Goal: Use online tool/utility

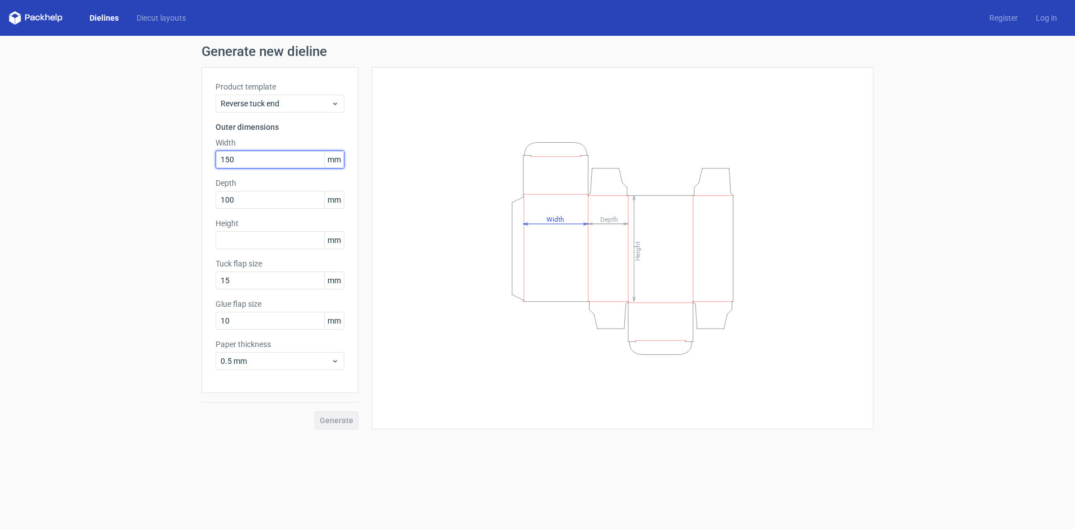
drag, startPoint x: 254, startPoint y: 160, endPoint x: 204, endPoint y: 162, distance: 49.9
click at [204, 162] on div "Product template Reverse tuck end Outer dimensions Width 150 mm Depth 100 mm He…" at bounding box center [279, 230] width 157 height 326
drag, startPoint x: 248, startPoint y: 200, endPoint x: 187, endPoint y: 207, distance: 62.0
click at [189, 204] on div "Generate new dieline Product template Reverse tuck end Outer dimensions Width 1…" at bounding box center [537, 237] width 1075 height 402
click at [260, 243] on input "text" at bounding box center [279, 240] width 129 height 18
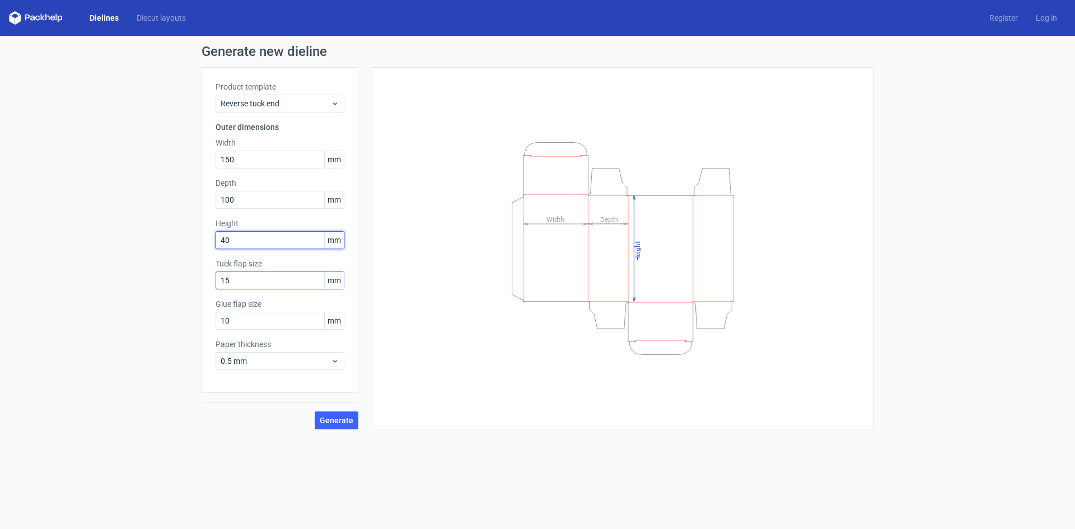
type input "40"
drag, startPoint x: 246, startPoint y: 277, endPoint x: 194, endPoint y: 328, distance: 73.2
click at [198, 292] on div "Generate new dieline Product template Reverse tuck end Outer dimensions Width 1…" at bounding box center [537, 237] width 1075 height 402
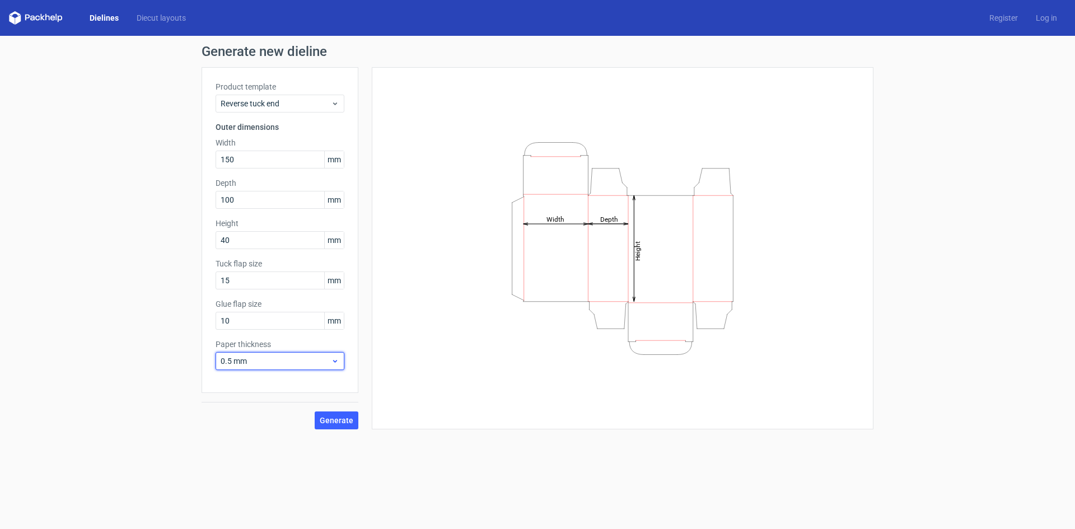
click at [233, 362] on span "0.5 mm" at bounding box center [276, 360] width 110 height 11
click at [238, 382] on div "0.4 mm" at bounding box center [280, 386] width 120 height 18
click at [325, 417] on span "Generate" at bounding box center [337, 420] width 34 height 8
